Goal: Transaction & Acquisition: Purchase product/service

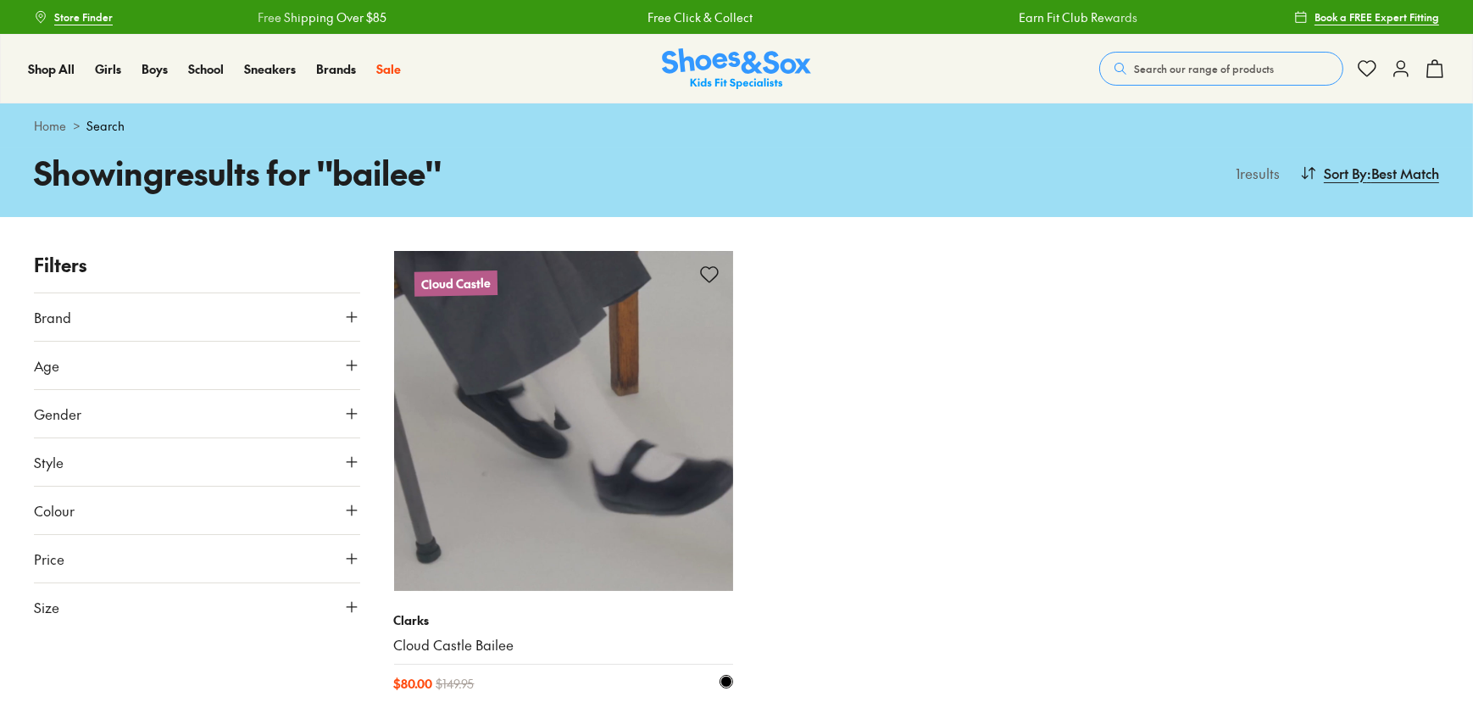
click at [577, 484] on img at bounding box center [564, 421] width 340 height 340
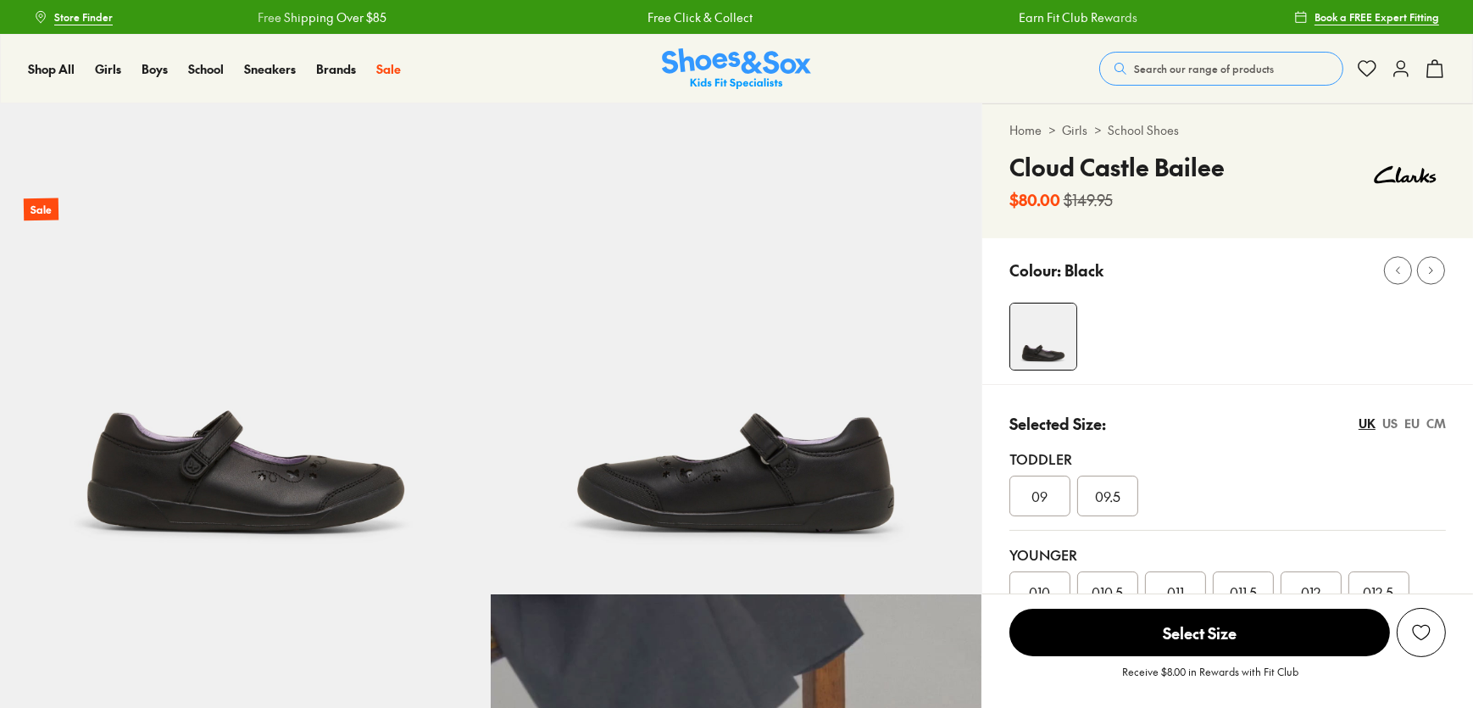
click at [319, 463] on img at bounding box center [245, 348] width 491 height 491
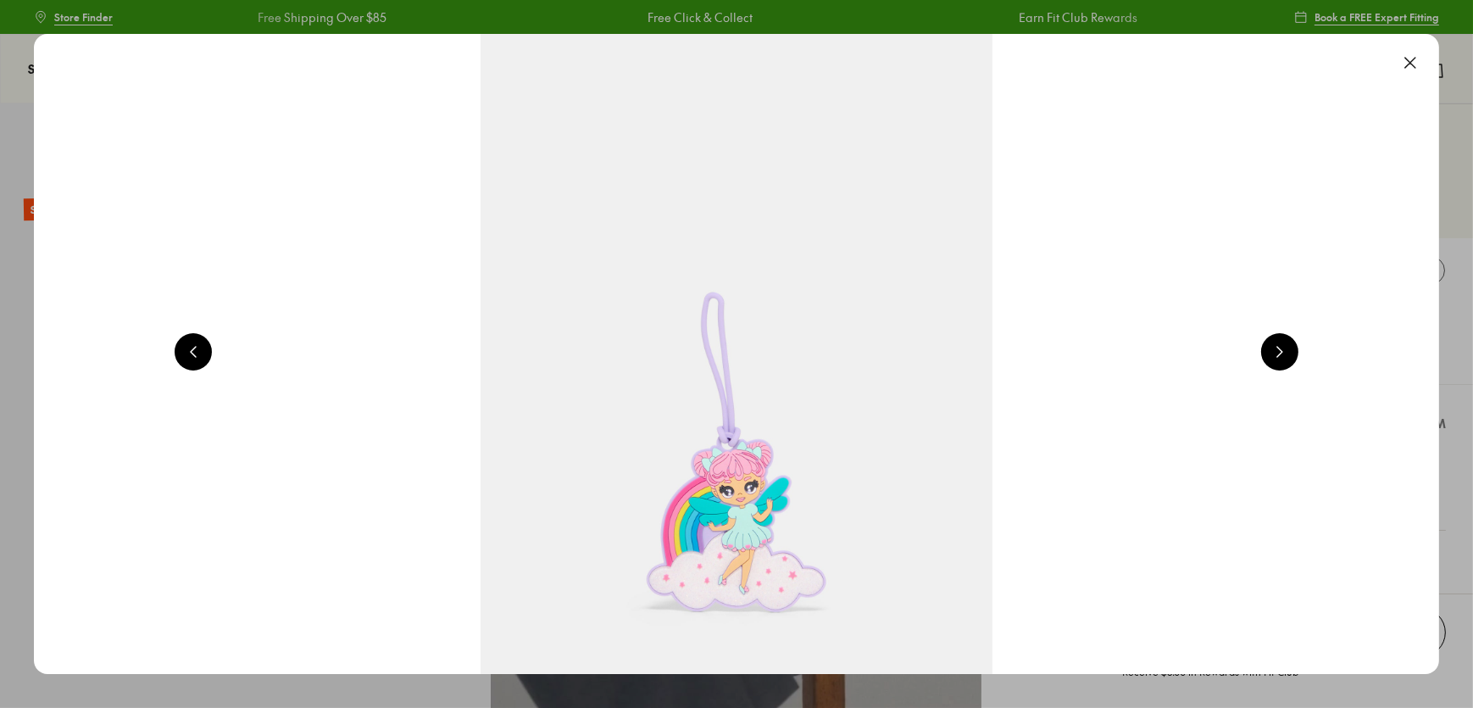
click at [1281, 352] on button at bounding box center [1279, 351] width 37 height 37
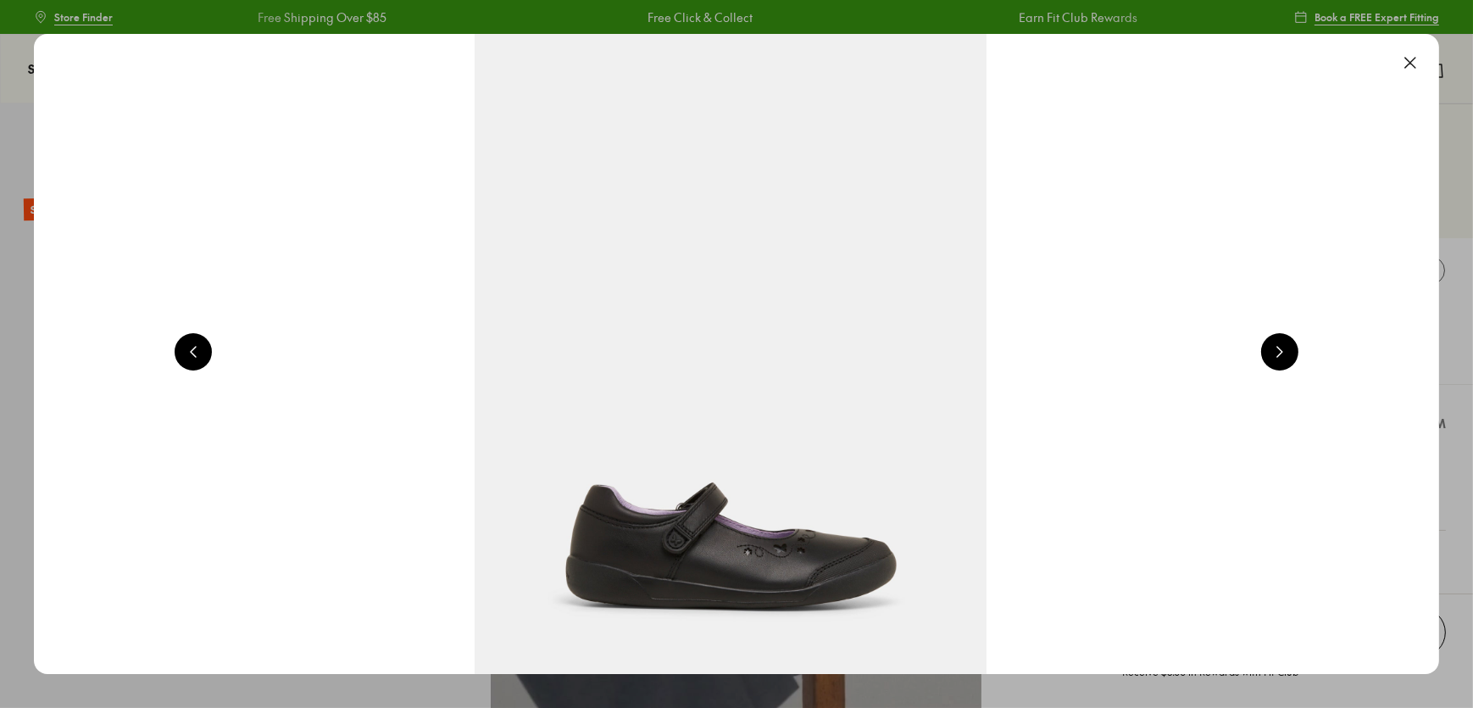
click at [1298, 347] on button at bounding box center [1279, 351] width 37 height 37
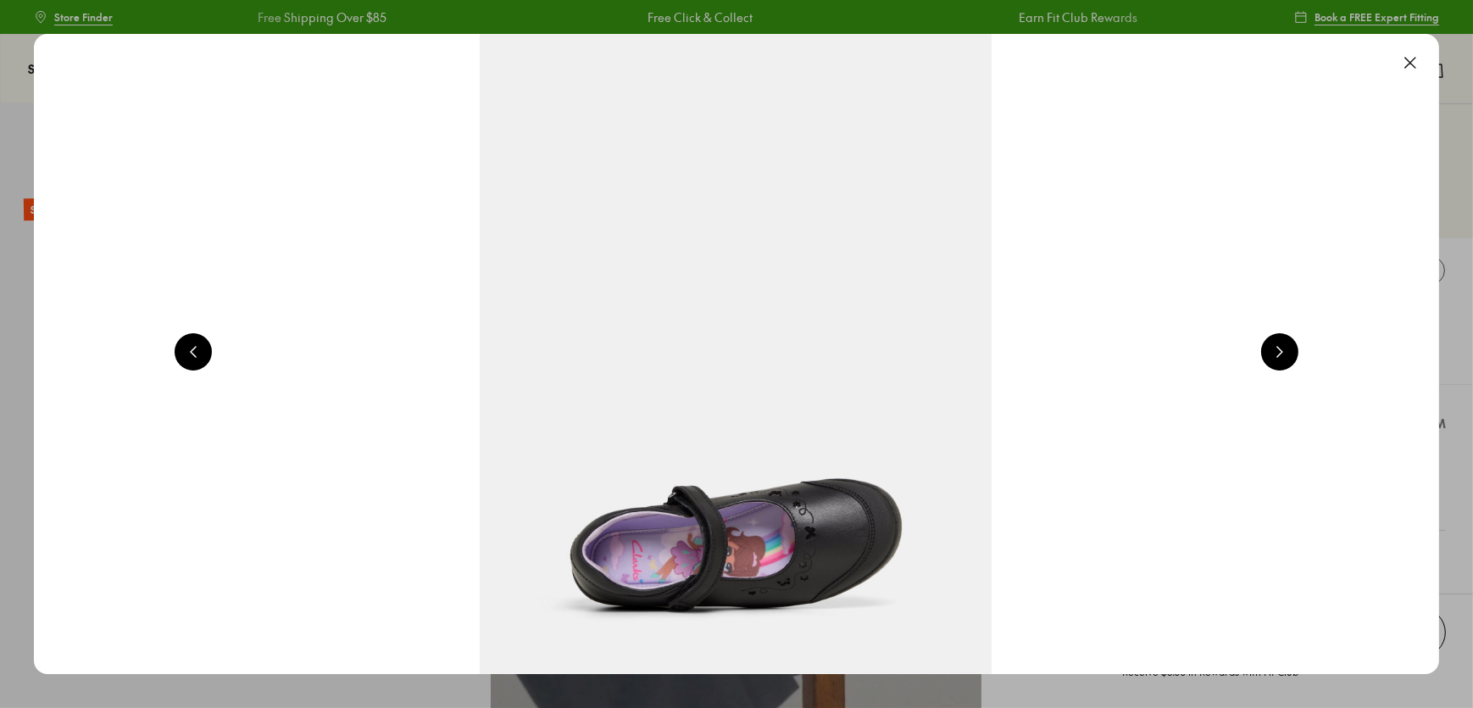
scroll to position [0, 0]
select select "*"
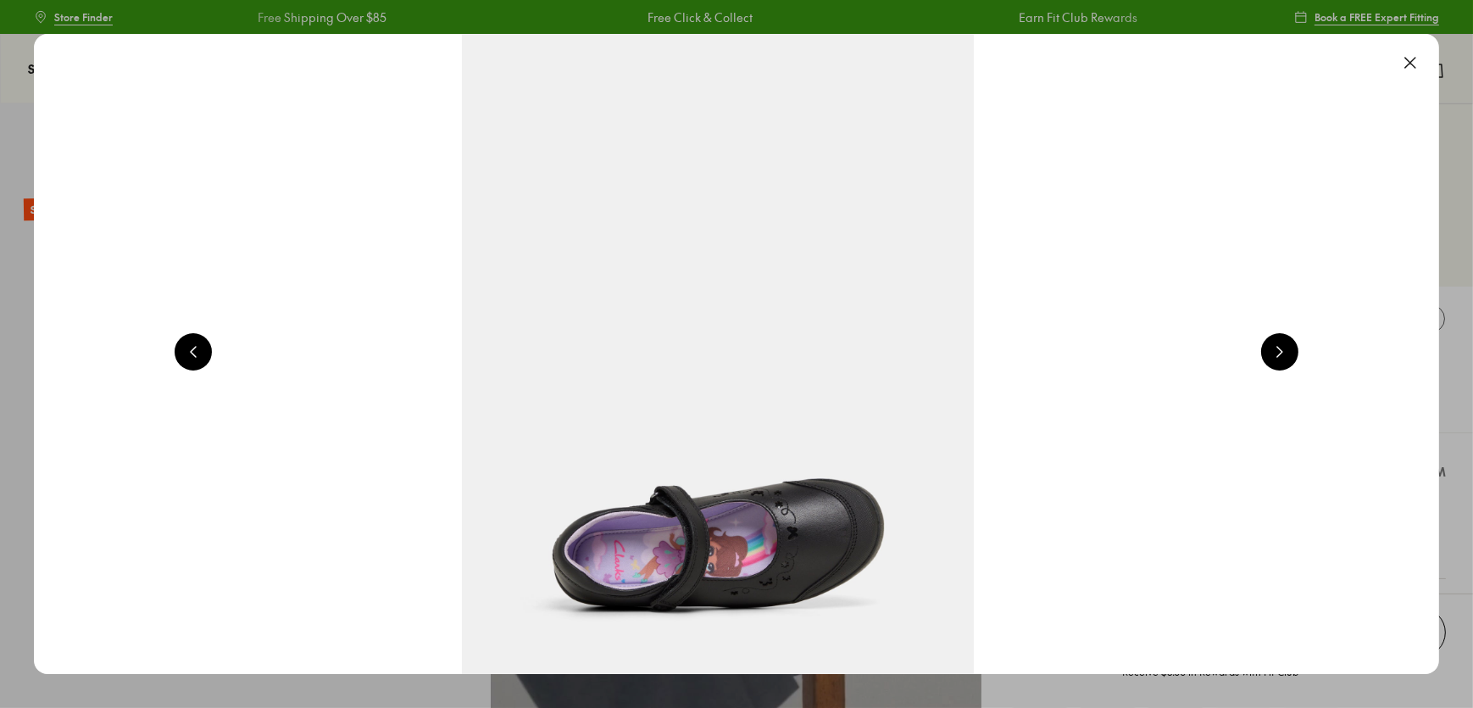
click at [803, 539] on img at bounding box center [717, 354] width 1405 height 640
click at [1280, 353] on button at bounding box center [1279, 351] width 37 height 37
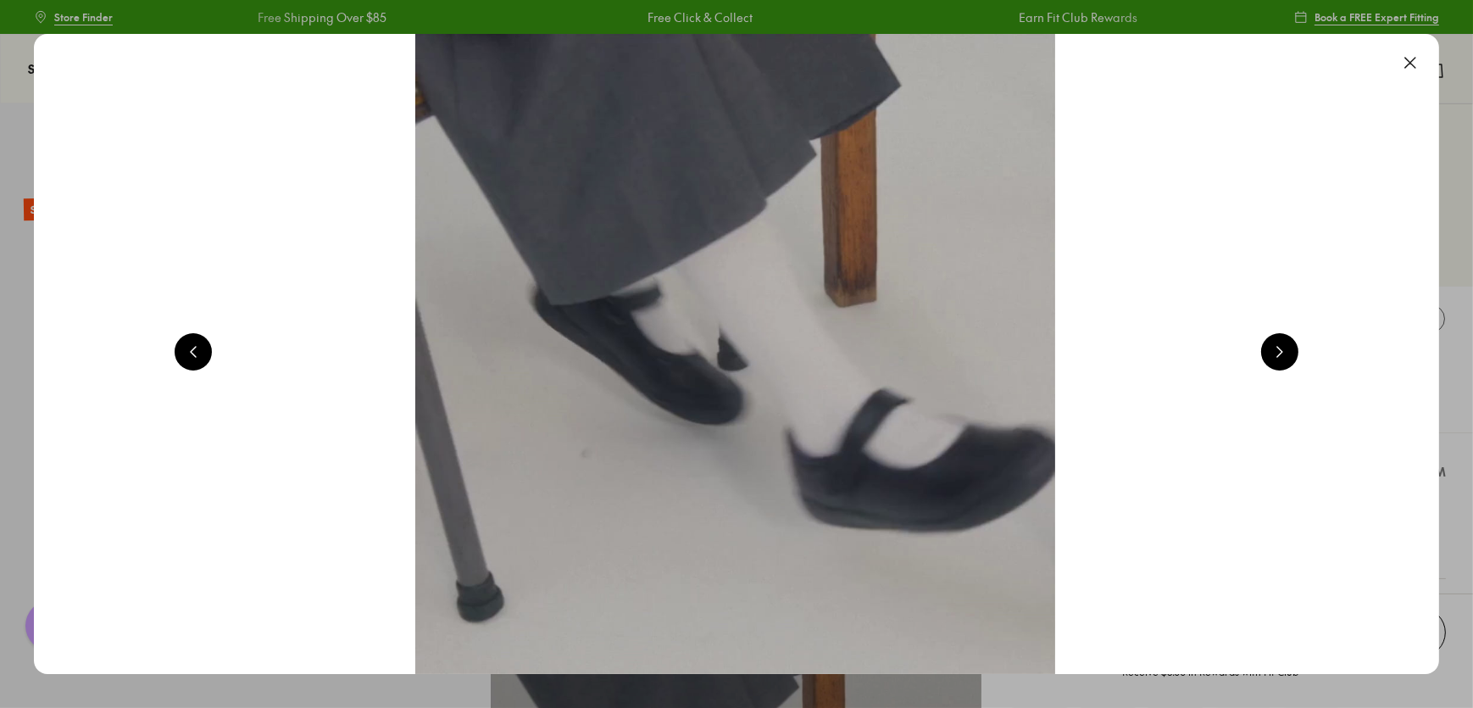
scroll to position [0, 5645]
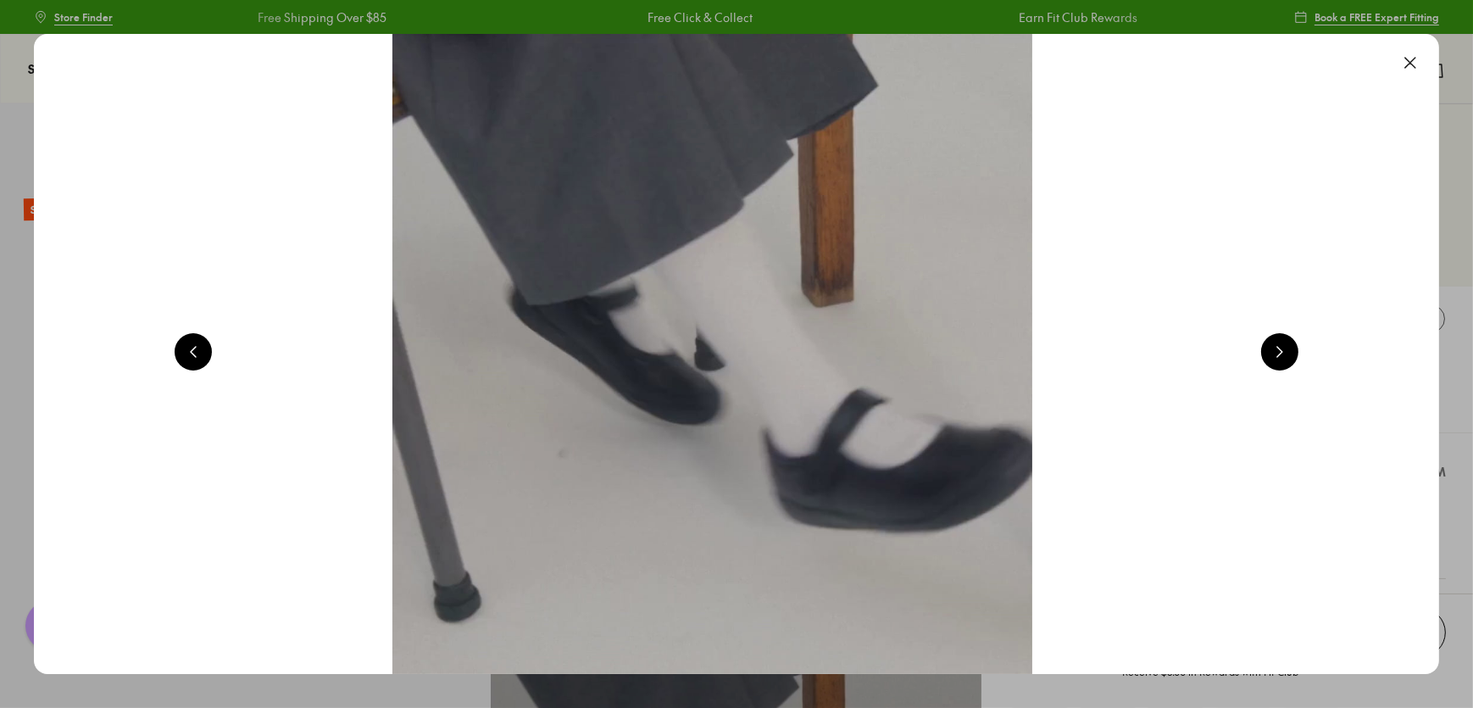
click at [1279, 355] on button at bounding box center [1279, 351] width 37 height 37
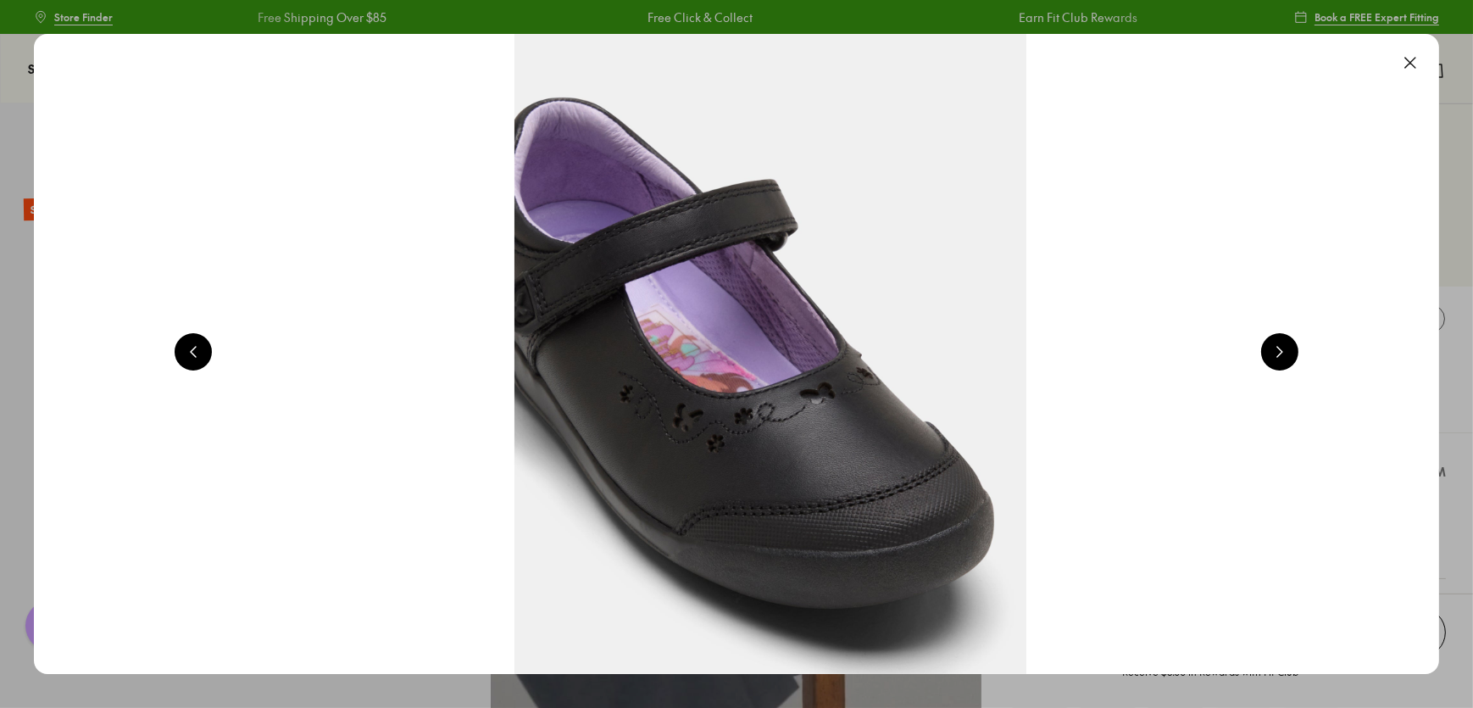
scroll to position [0, 7057]
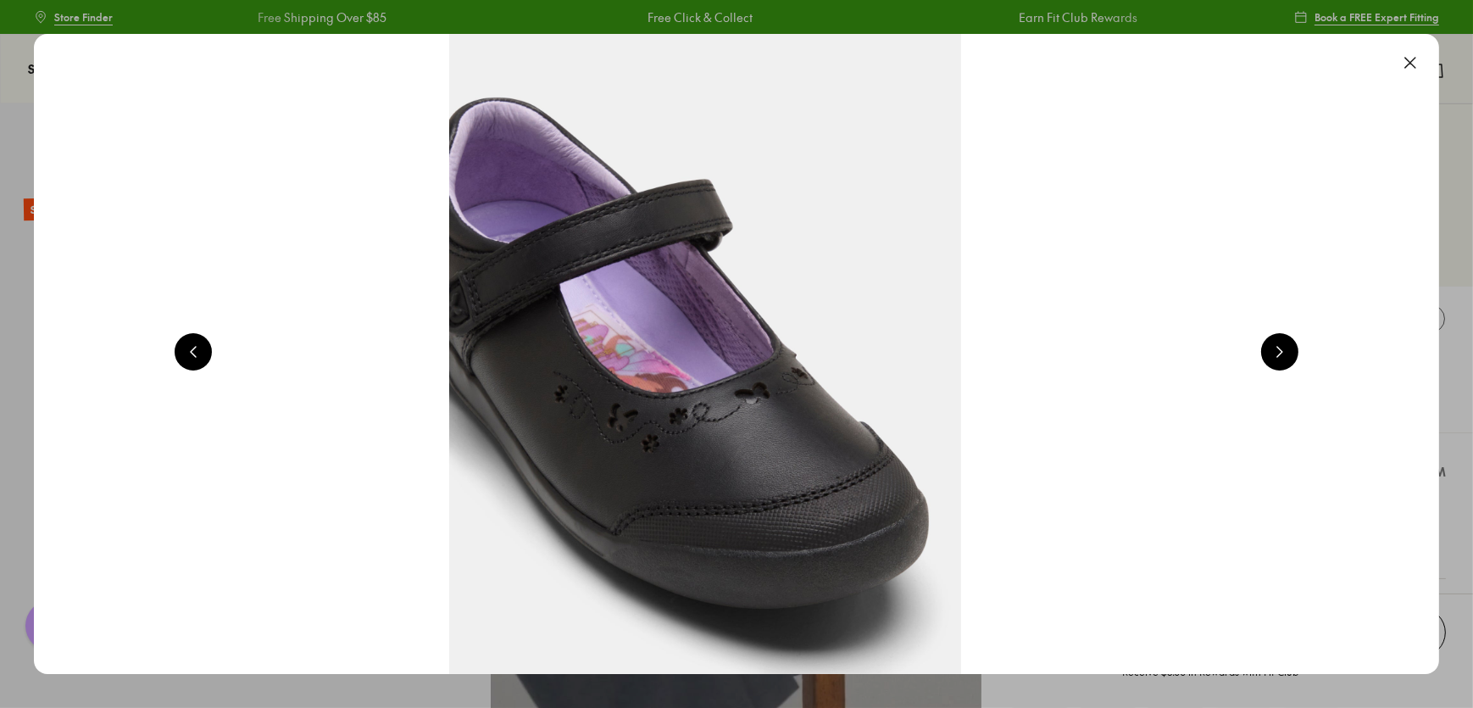
click at [1414, 64] on button at bounding box center [1410, 62] width 37 height 37
